Goal: Complete application form: Complete application form

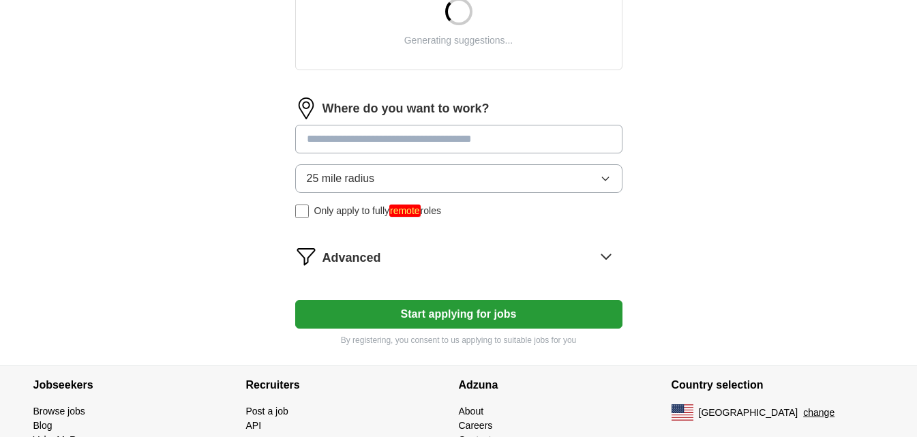
scroll to position [613, 0]
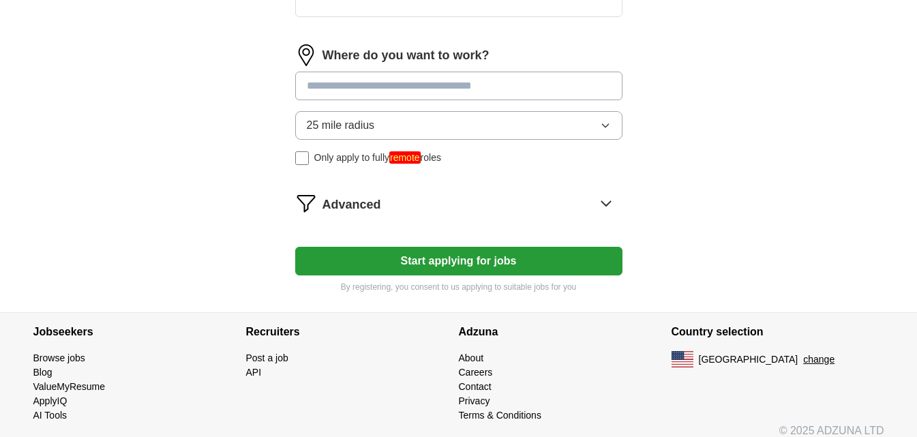
click at [331, 164] on span "Only apply to fully remote roles" at bounding box center [377, 158] width 127 height 14
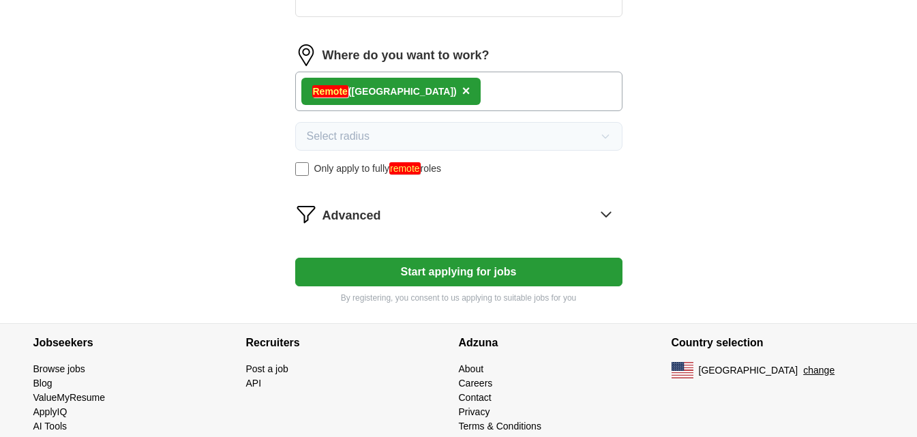
click at [380, 265] on button "Start applying for jobs" at bounding box center [458, 272] width 327 height 29
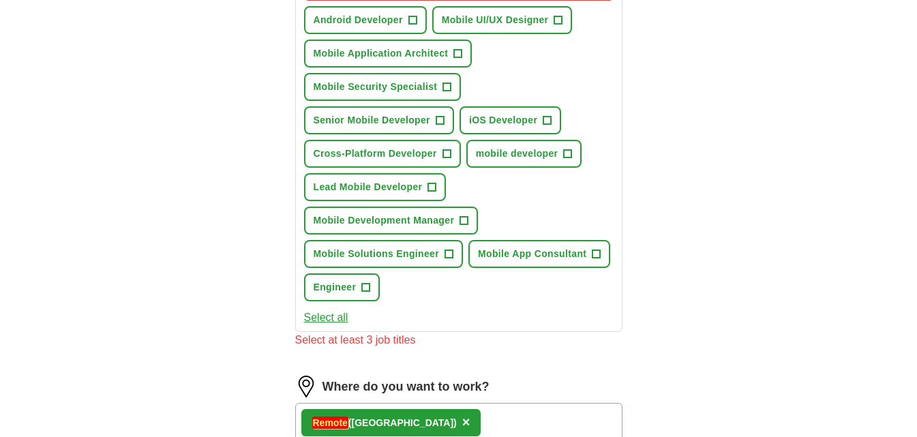
scroll to position [477, 0]
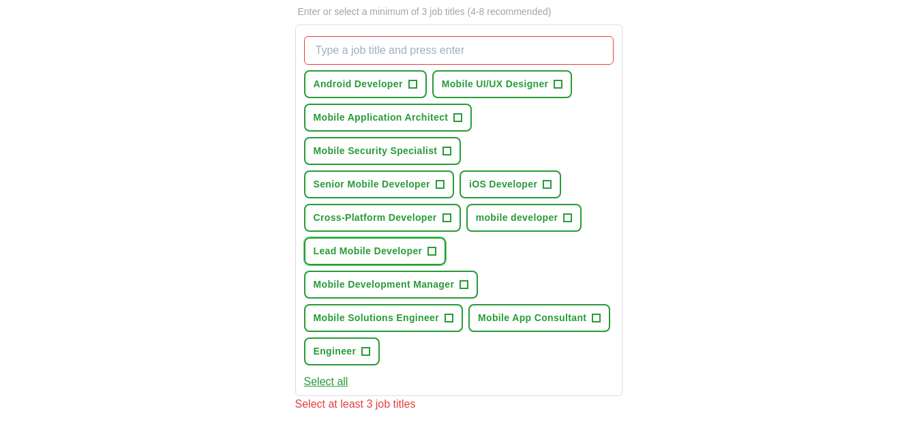
click at [387, 249] on span "Lead Mobile Developer" at bounding box center [368, 251] width 109 height 14
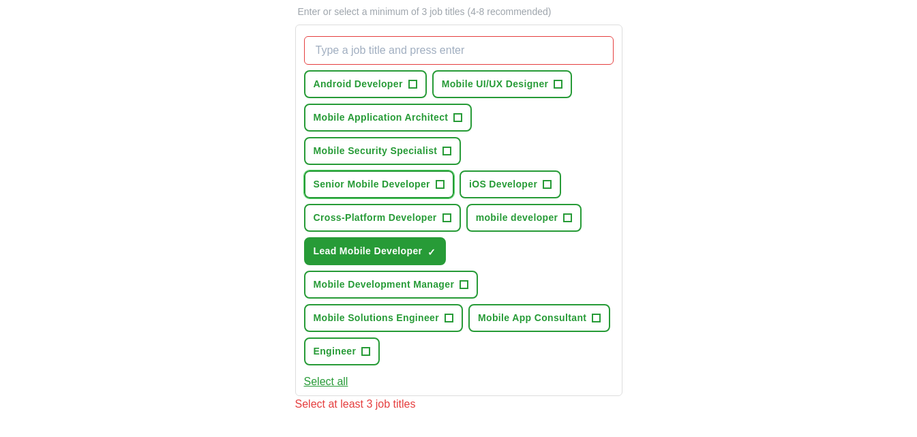
click at [398, 187] on span "Senior Mobile Developer" at bounding box center [372, 184] width 117 height 14
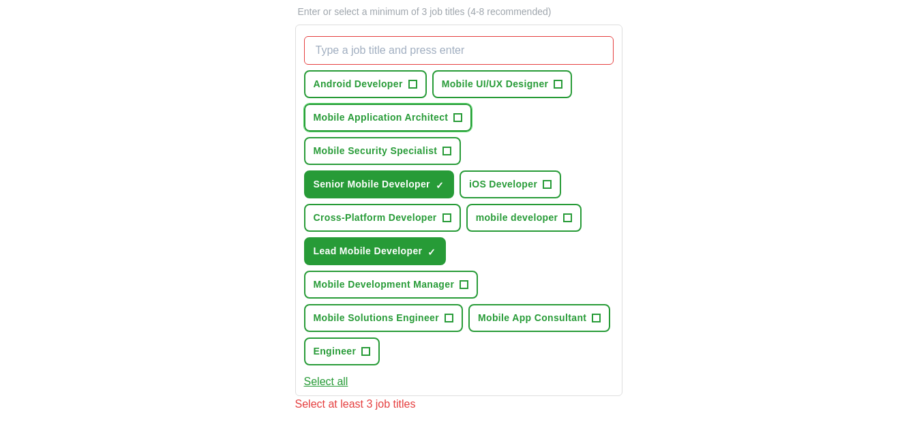
click at [408, 118] on span "Mobile Application Architect" at bounding box center [381, 117] width 135 height 14
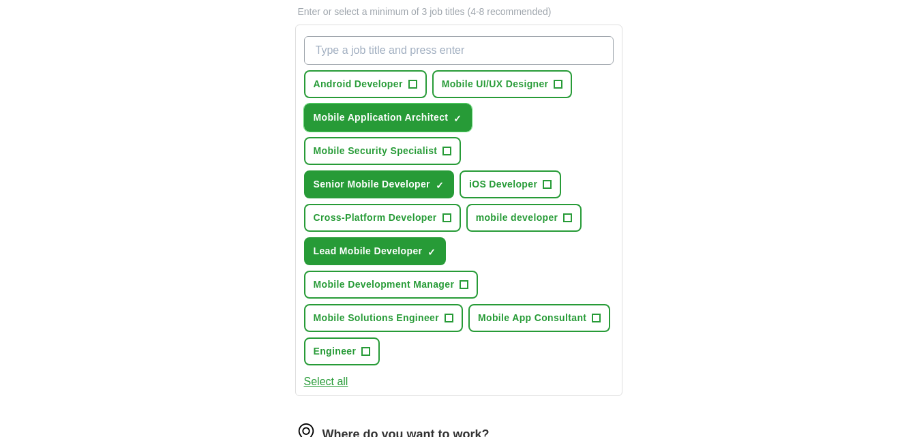
click at [408, 118] on span "Mobile Application Architect" at bounding box center [381, 117] width 135 height 14
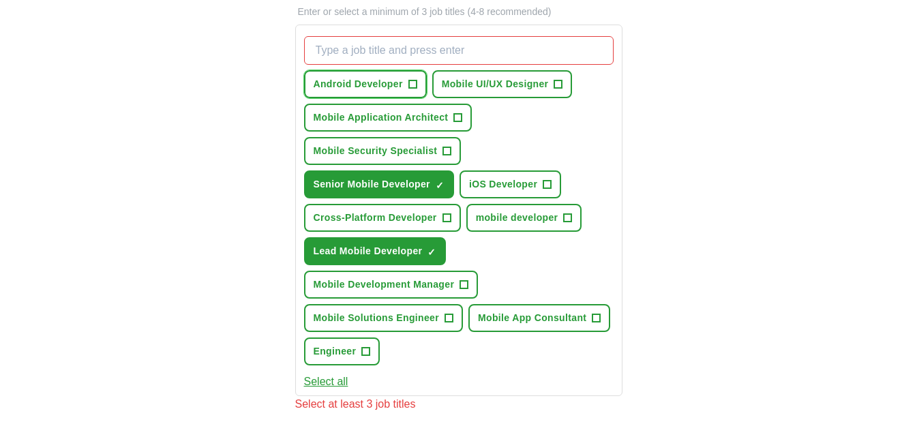
click at [395, 85] on span "Android Developer" at bounding box center [358, 84] width 89 height 14
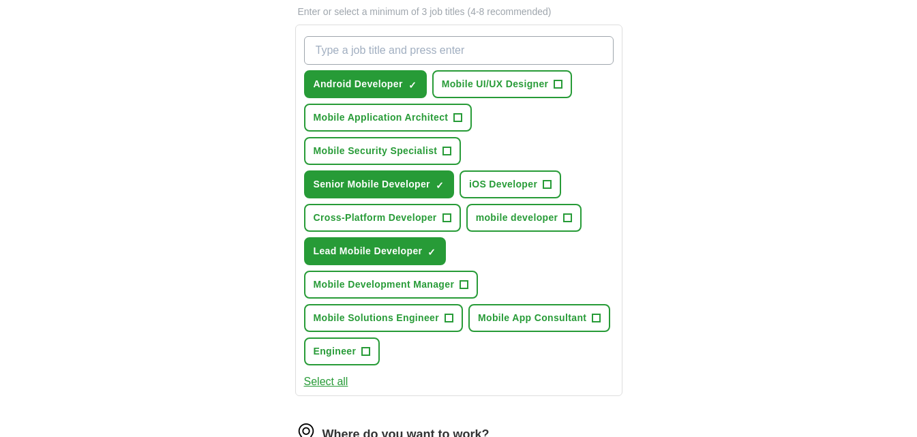
click at [504, 167] on div "Android Developer ✓ × Mobile UI/UX Designer + Mobile Application Architect + Mo…" at bounding box center [458, 201] width 315 height 340
click at [506, 181] on span "iOS Developer" at bounding box center [503, 184] width 68 height 14
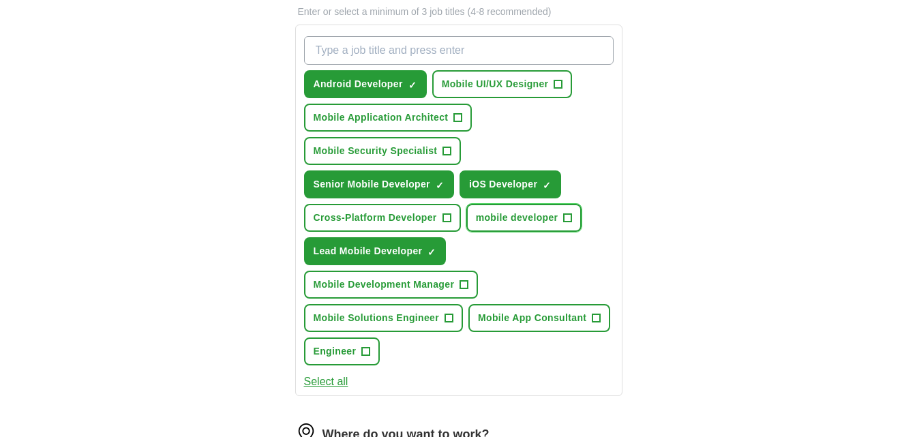
click at [517, 212] on span "mobile developer" at bounding box center [517, 218] width 82 height 14
click at [531, 310] on button "Mobile App Consultant +" at bounding box center [539, 318] width 142 height 28
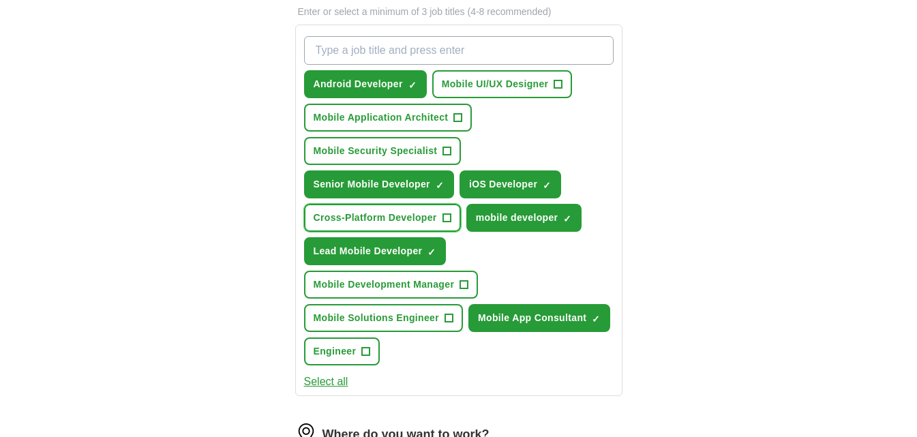
click at [392, 214] on span "Cross-Platform Developer" at bounding box center [375, 218] width 123 height 14
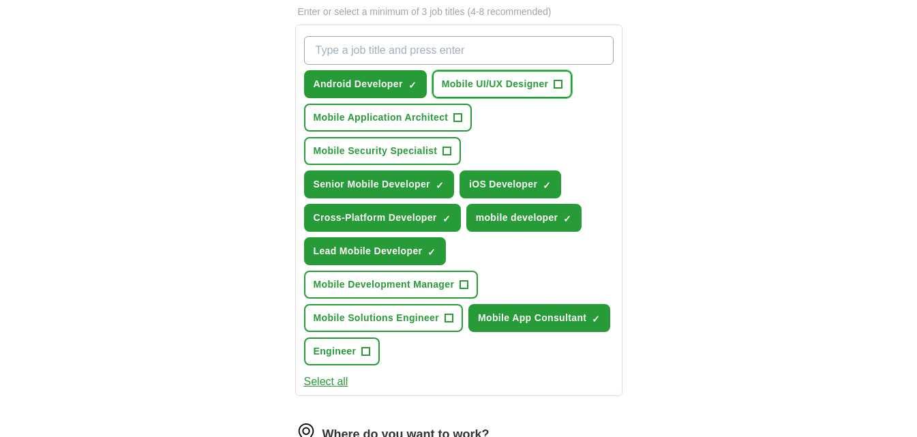
click at [499, 82] on span "Mobile UI/UX Designer" at bounding box center [495, 84] width 107 height 14
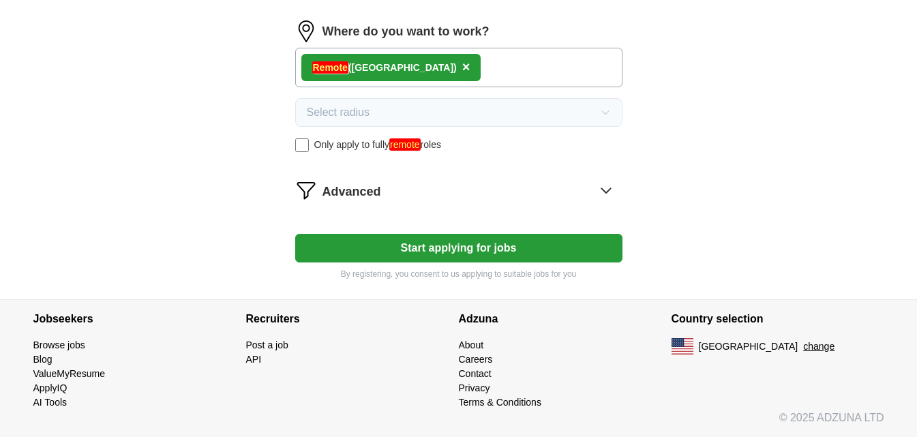
click at [428, 251] on button "Start applying for jobs" at bounding box center [458, 248] width 327 height 29
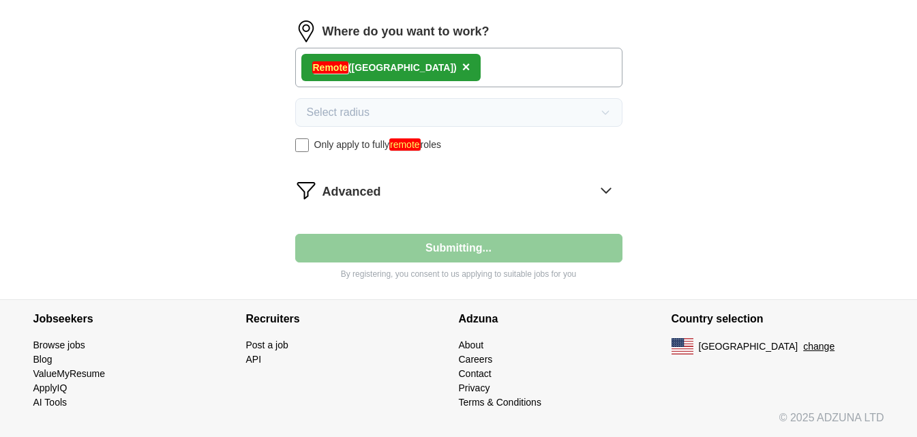
select select "**"
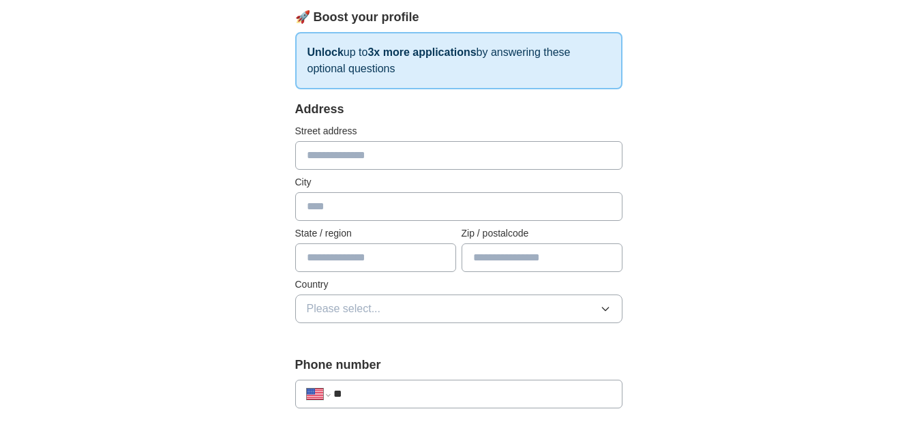
scroll to position [204, 0]
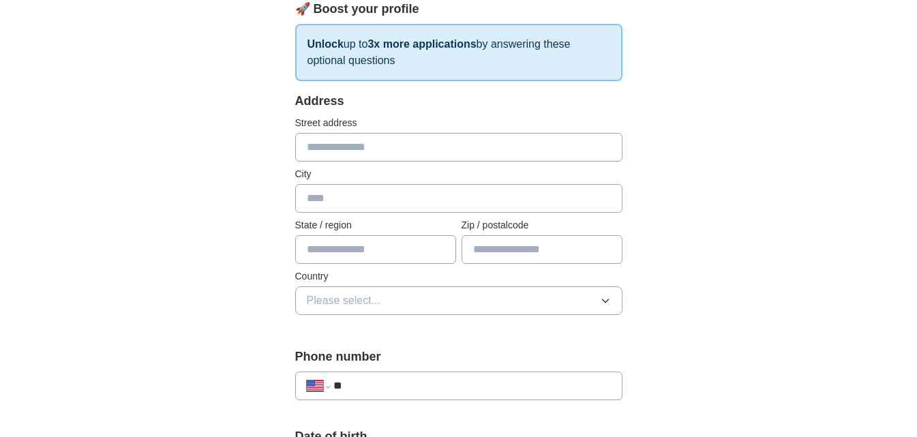
click at [317, 147] on input "text" at bounding box center [458, 147] width 327 height 29
type input "**********"
type input "**"
type input "*****"
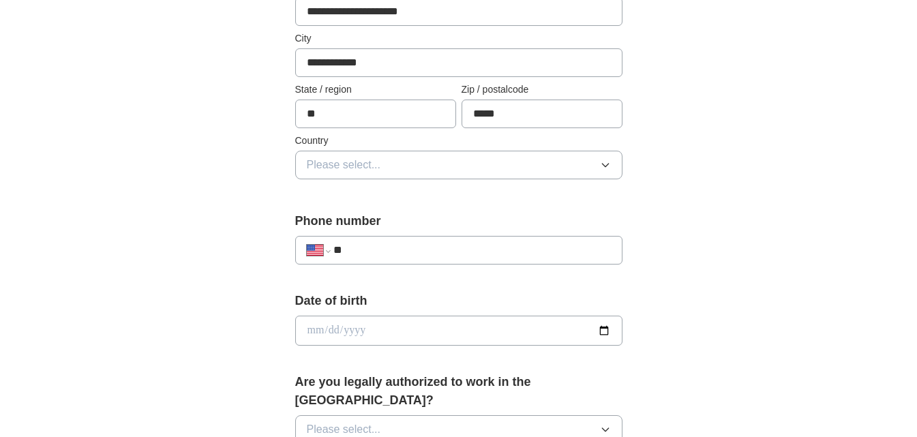
scroll to position [341, 0]
click at [442, 155] on button "Please select..." at bounding box center [458, 164] width 327 height 29
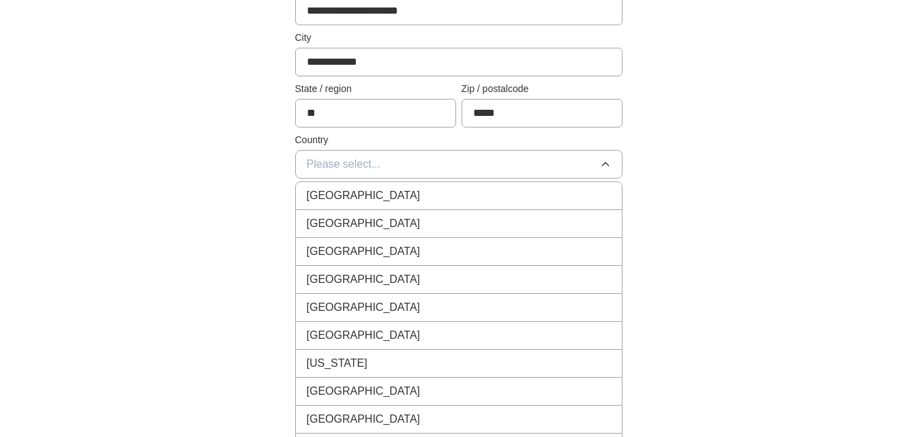
click at [349, 194] on span "[GEOGRAPHIC_DATA]" at bounding box center [364, 195] width 114 height 16
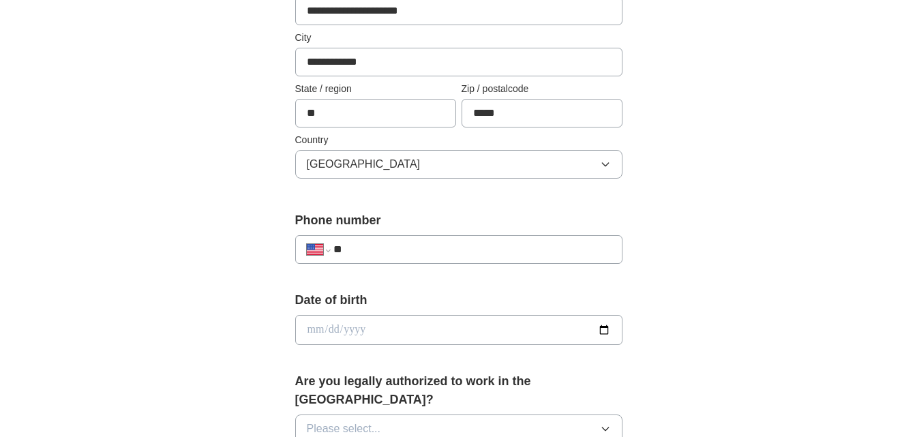
click at [398, 172] on button "[GEOGRAPHIC_DATA]" at bounding box center [458, 164] width 327 height 29
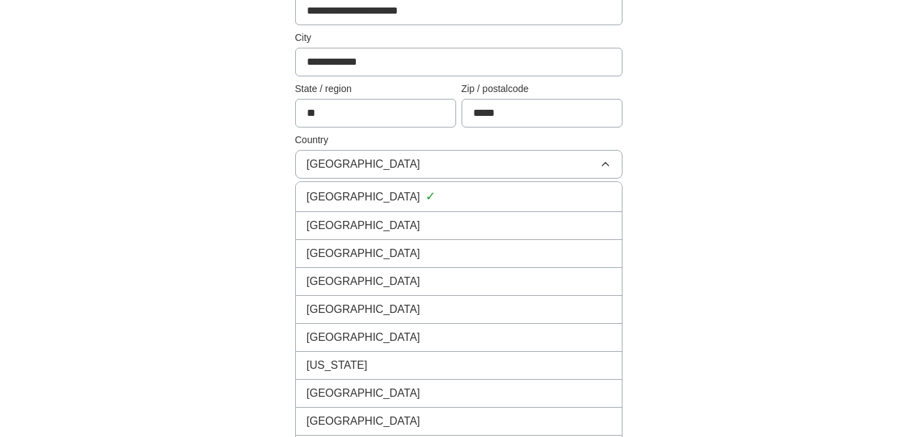
click at [392, 219] on div "United States" at bounding box center [459, 225] width 304 height 16
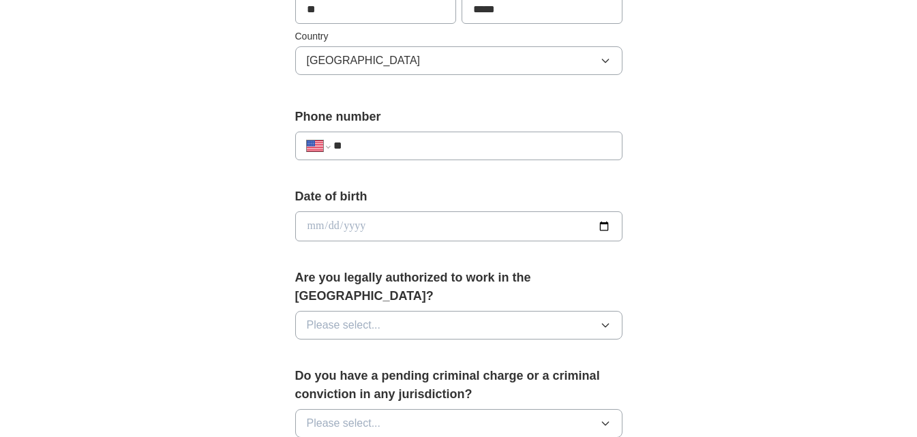
scroll to position [477, 0]
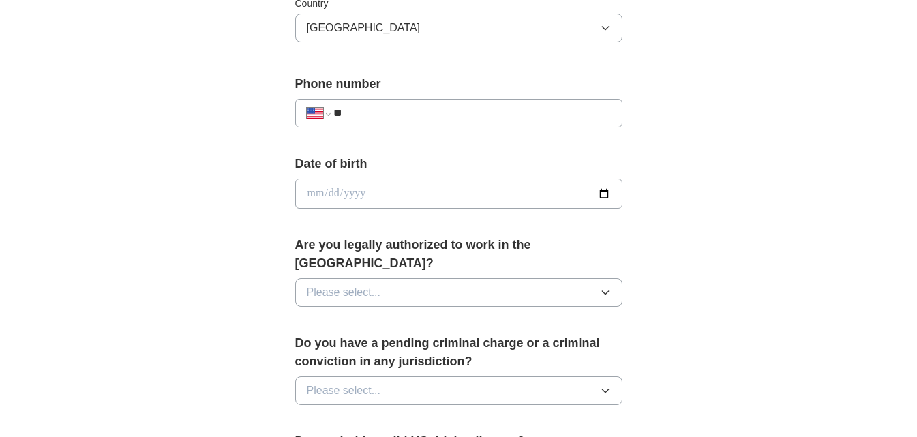
click at [607, 192] on input "date" at bounding box center [458, 194] width 327 height 30
type input "**********"
click at [414, 279] on button "Please select..." at bounding box center [458, 292] width 327 height 29
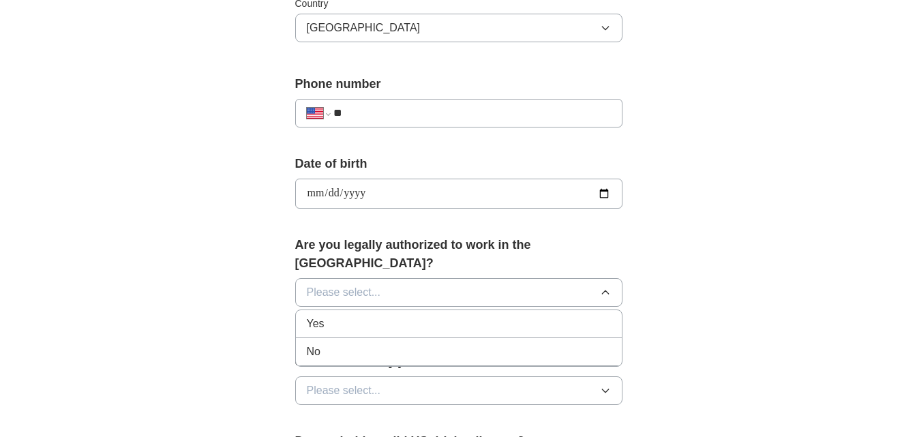
click at [374, 316] on div "Yes" at bounding box center [459, 324] width 304 height 16
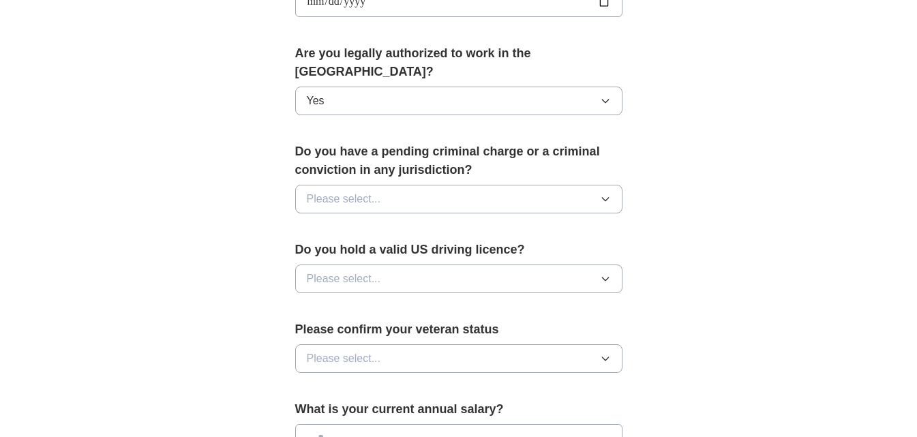
scroll to position [682, 0]
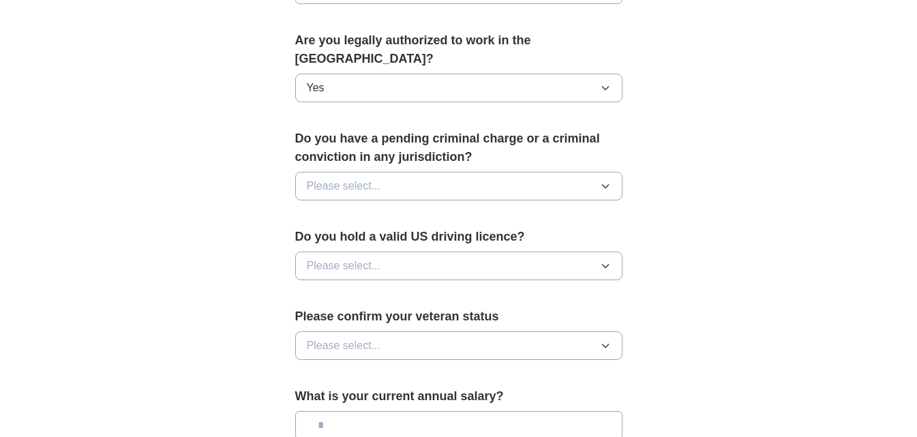
click at [391, 174] on button "Please select..." at bounding box center [458, 186] width 327 height 29
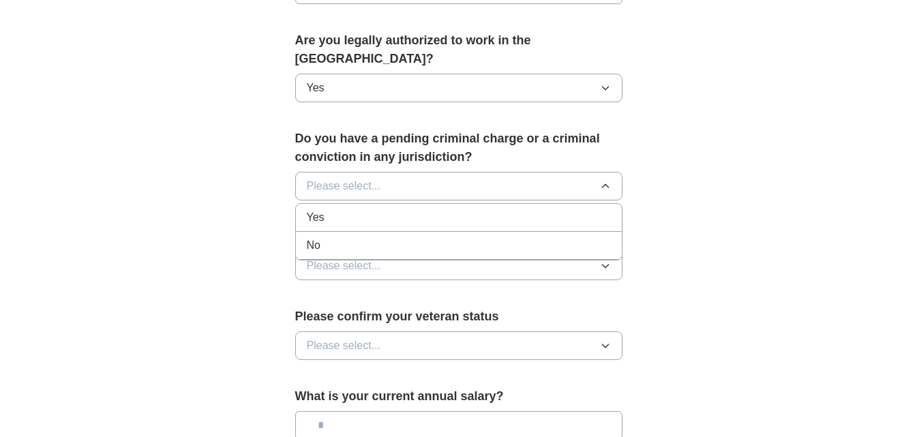
click at [343, 232] on li "No" at bounding box center [459, 246] width 326 height 28
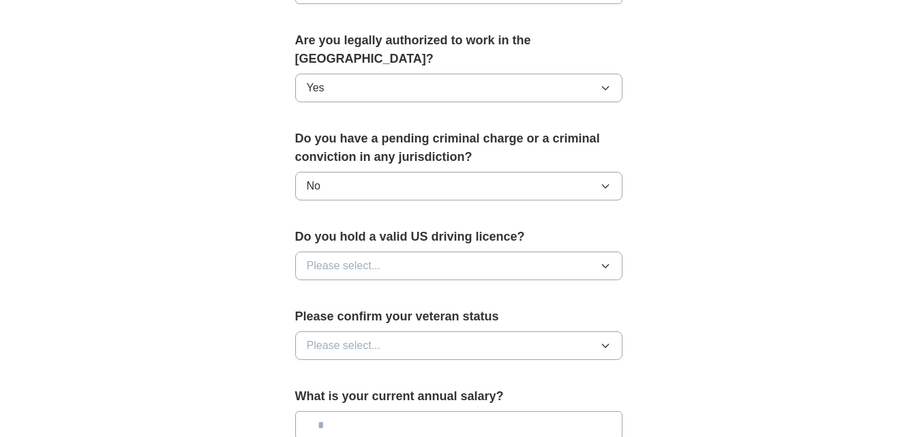
scroll to position [750, 0]
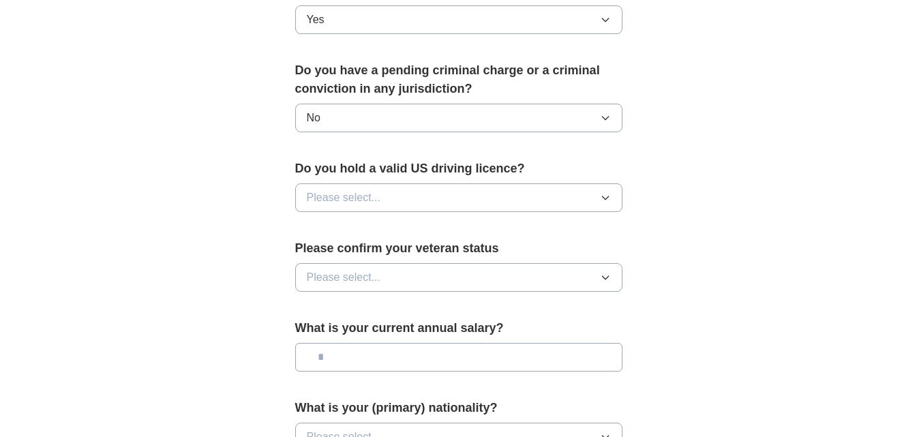
click at [384, 196] on div "Do you hold a valid US driving licence? Please select..." at bounding box center [458, 190] width 327 height 63
click at [406, 186] on button "Please select..." at bounding box center [458, 197] width 327 height 29
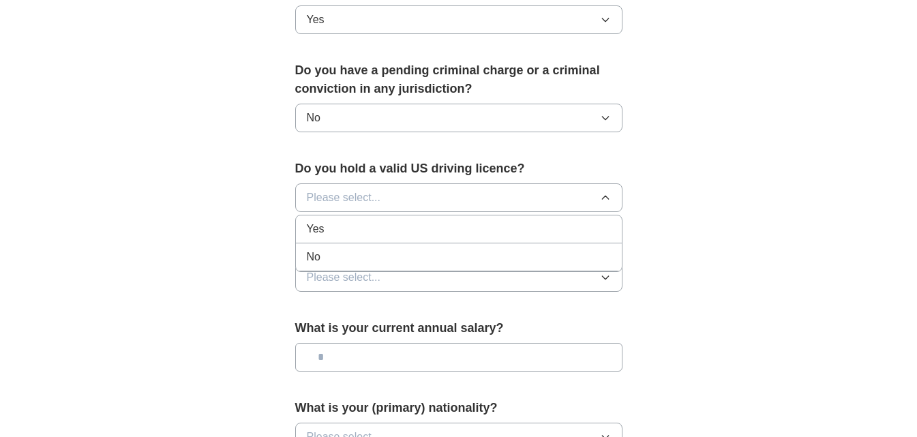
click at [380, 249] on div "No" at bounding box center [459, 257] width 304 height 16
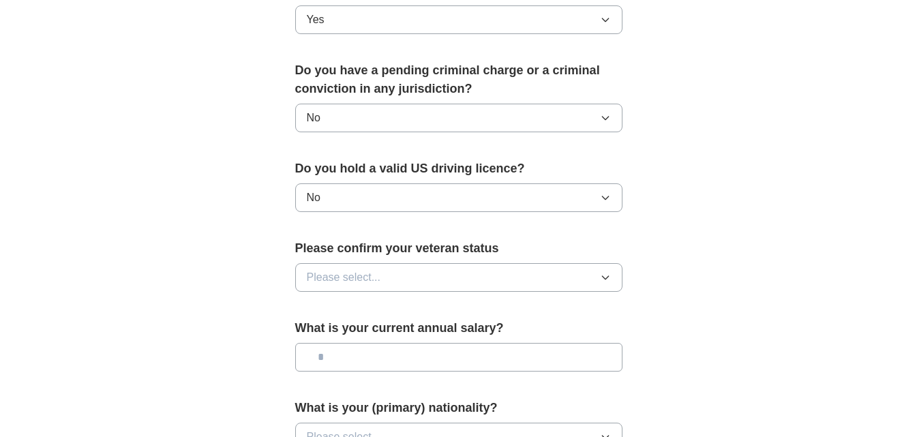
click at [382, 263] on button "Please select..." at bounding box center [458, 277] width 327 height 29
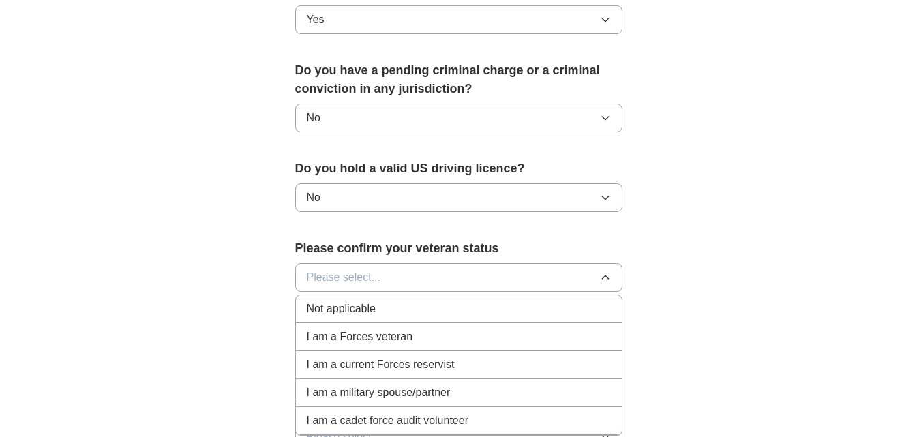
click at [402, 301] on div "Not applicable" at bounding box center [459, 309] width 304 height 16
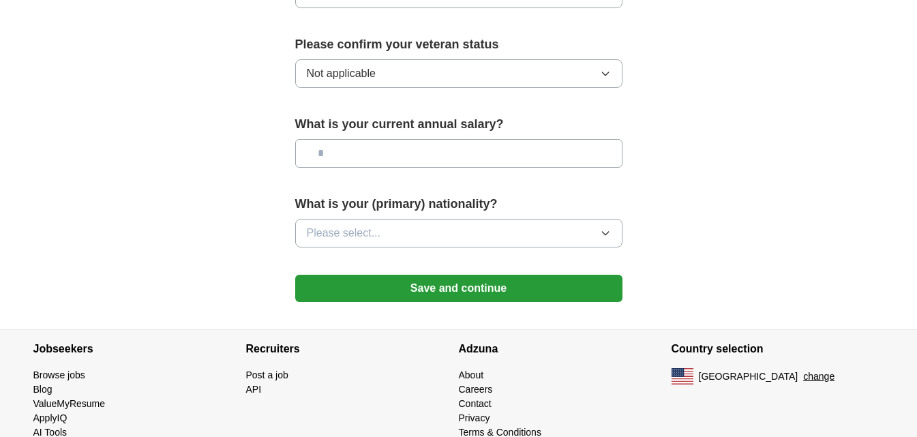
scroll to position [954, 0]
click at [397, 138] on input "text" at bounding box center [458, 152] width 327 height 29
type input "********"
click at [450, 223] on button "Please select..." at bounding box center [458, 232] width 327 height 29
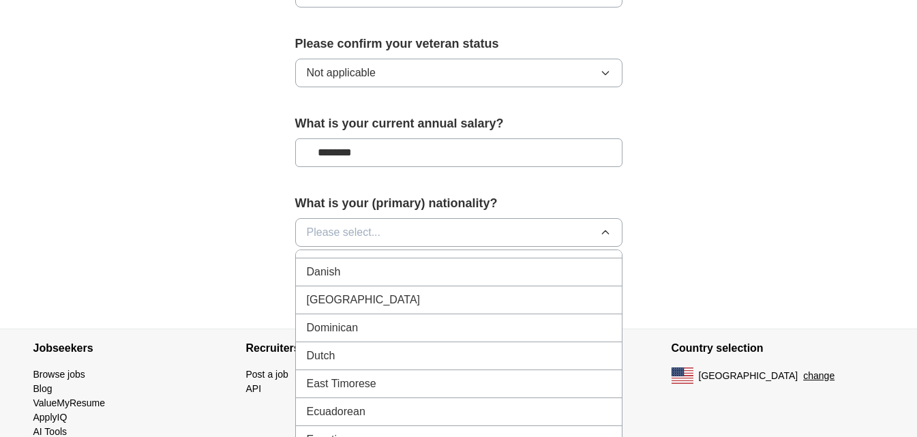
scroll to position [1431, 0]
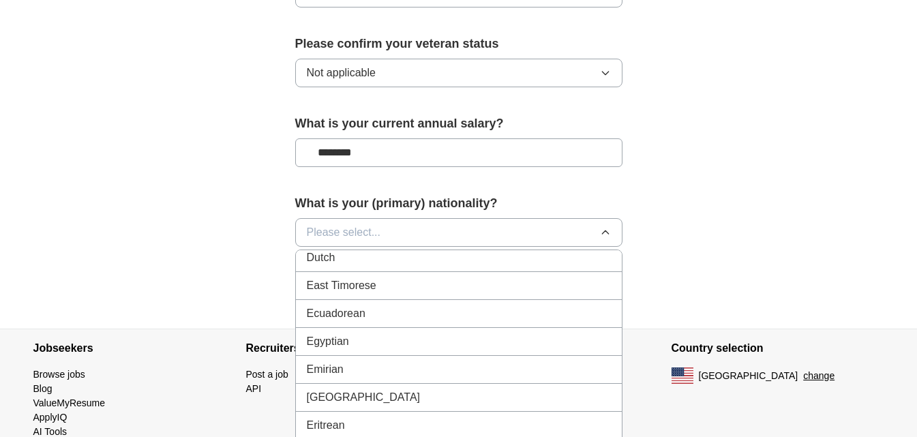
click at [369, 224] on span "Please select..." at bounding box center [344, 232] width 74 height 16
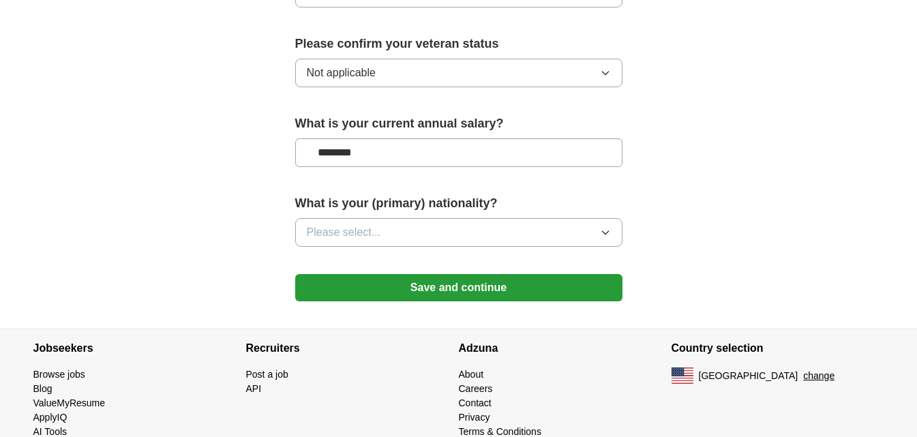
click at [363, 224] on span "Please select..." at bounding box center [344, 232] width 74 height 16
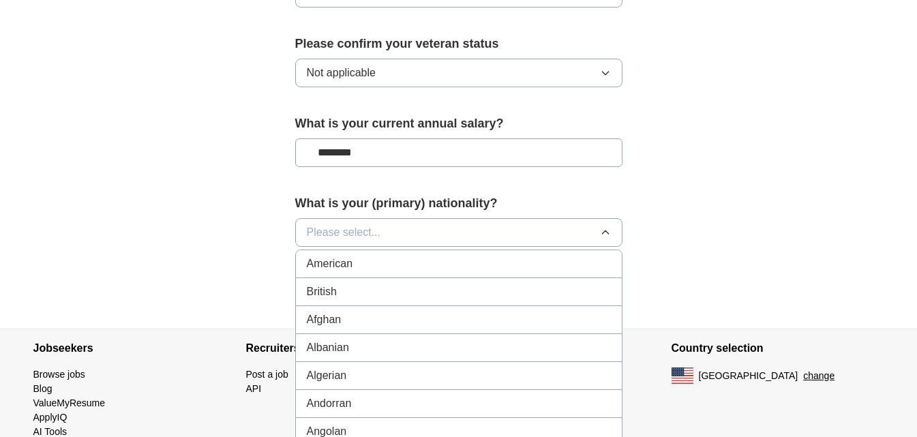
click at [378, 256] on div "American" at bounding box center [459, 264] width 304 height 16
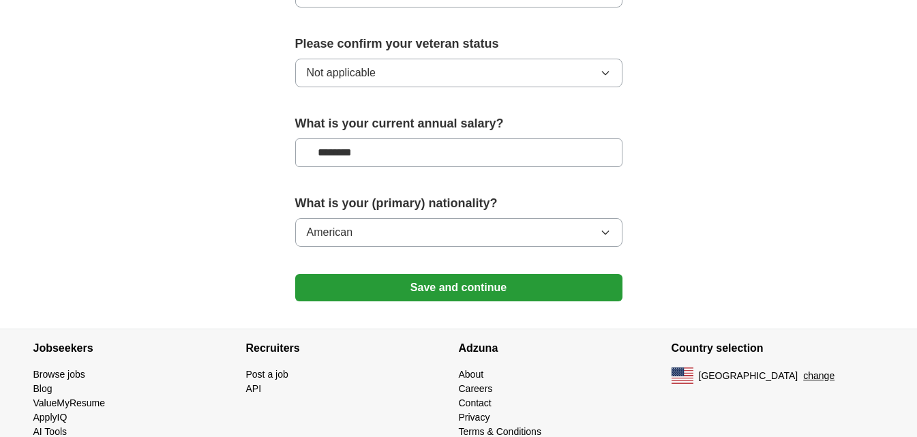
click at [404, 274] on button "Save and continue" at bounding box center [458, 287] width 327 height 27
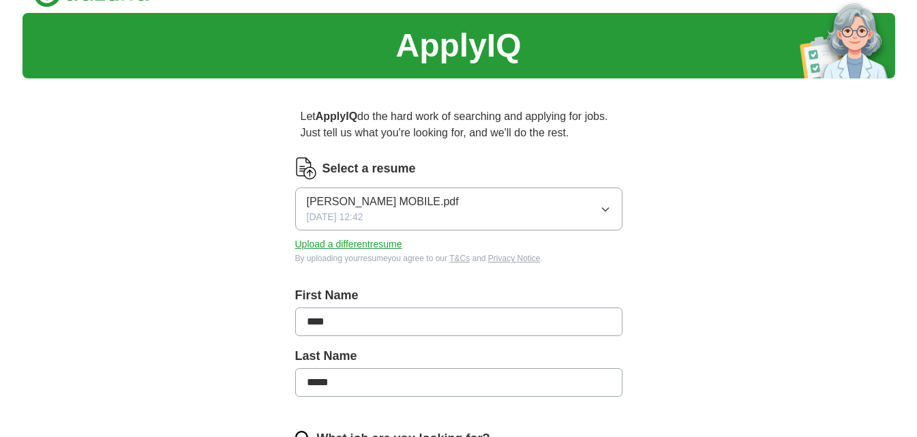
scroll to position [665, 0]
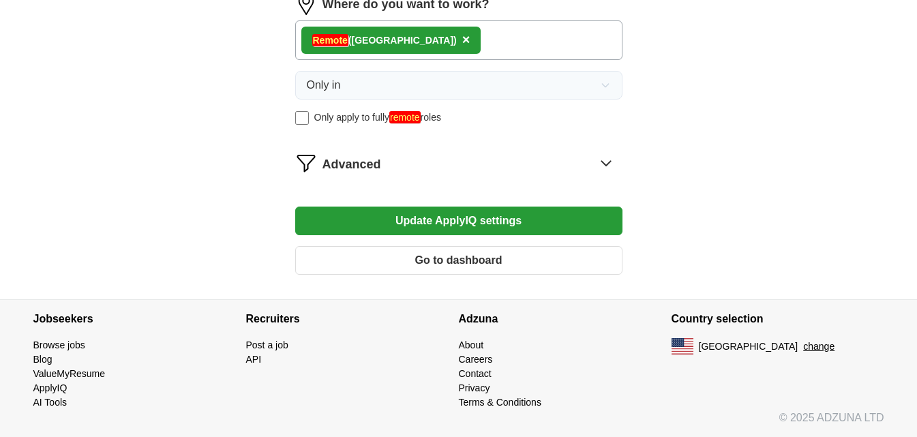
click at [583, 215] on button "Update ApplyIQ settings" at bounding box center [458, 221] width 327 height 29
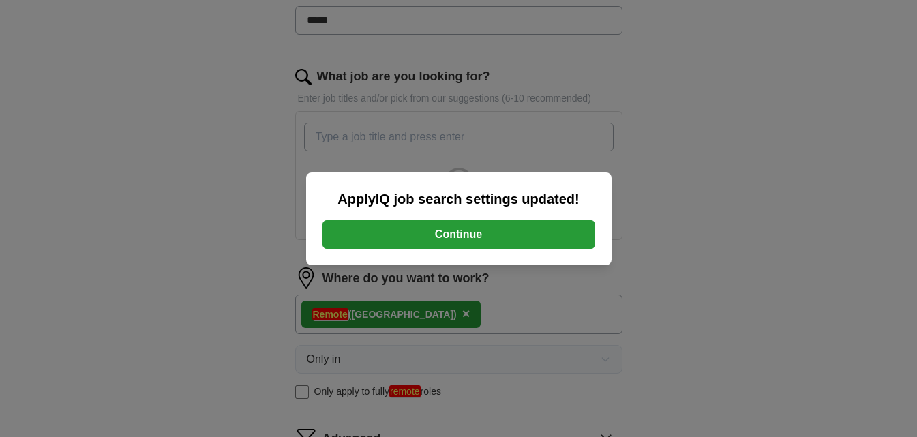
scroll to position [221, 0]
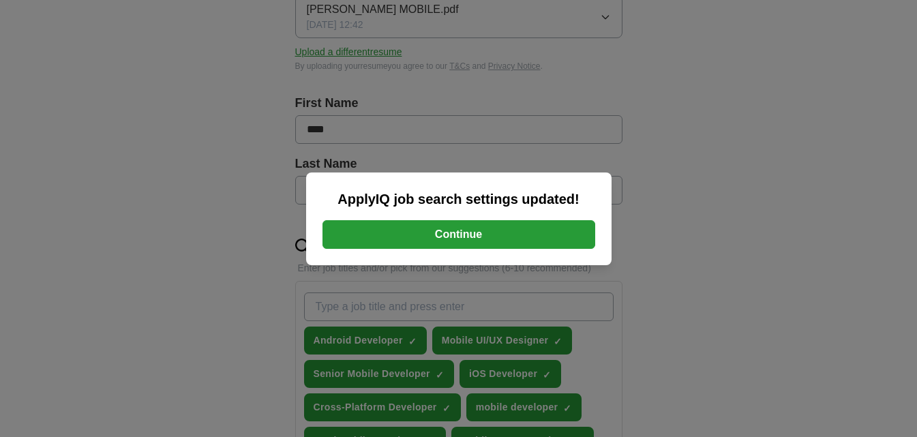
click at [572, 223] on button "Continue" at bounding box center [458, 234] width 273 height 29
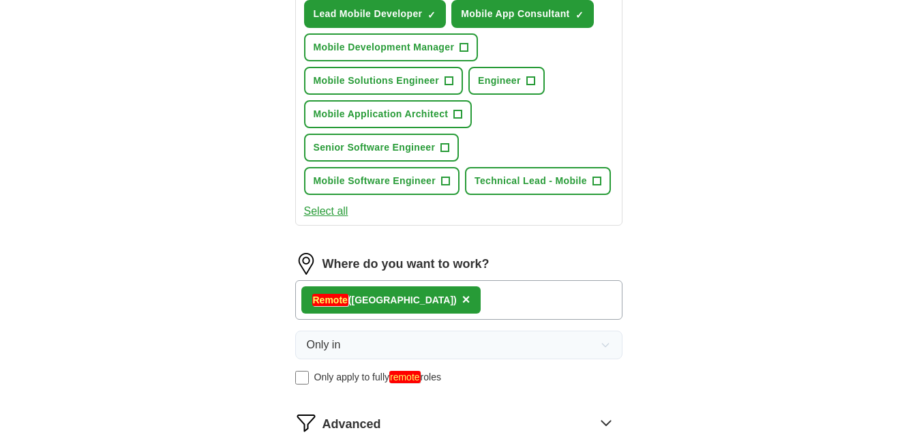
scroll to position [785, 0]
